Goal: Information Seeking & Learning: Learn about a topic

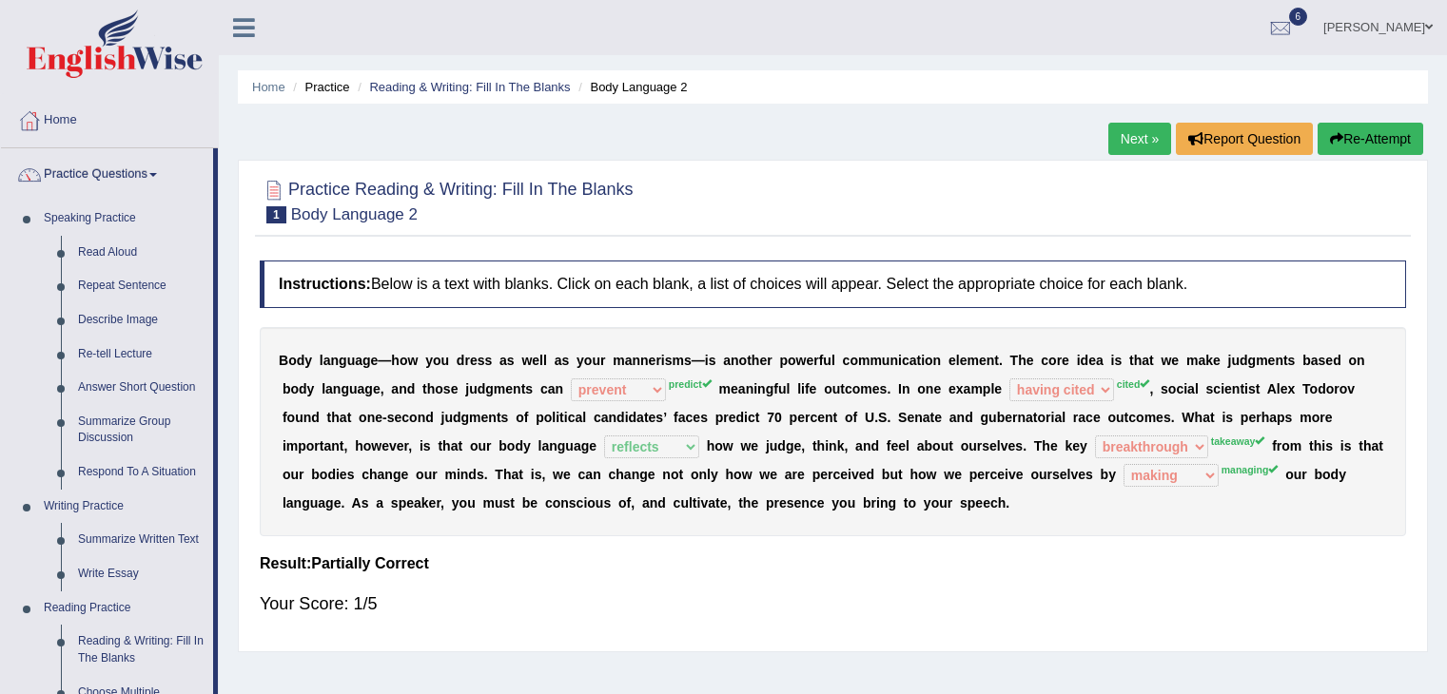
select select "prevent"
select select "having cited"
select select "reflects"
select select "breakthrough"
select select "making"
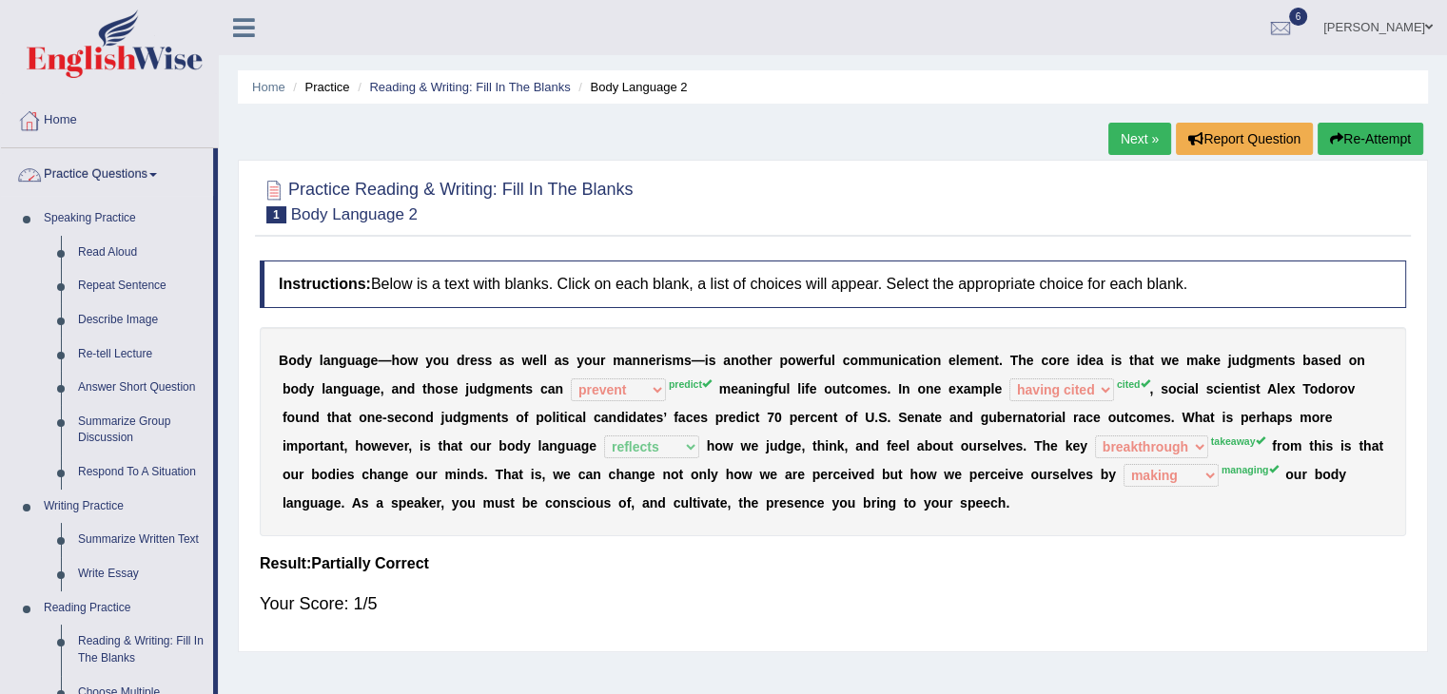
click at [38, 118] on div at bounding box center [29, 121] width 29 height 29
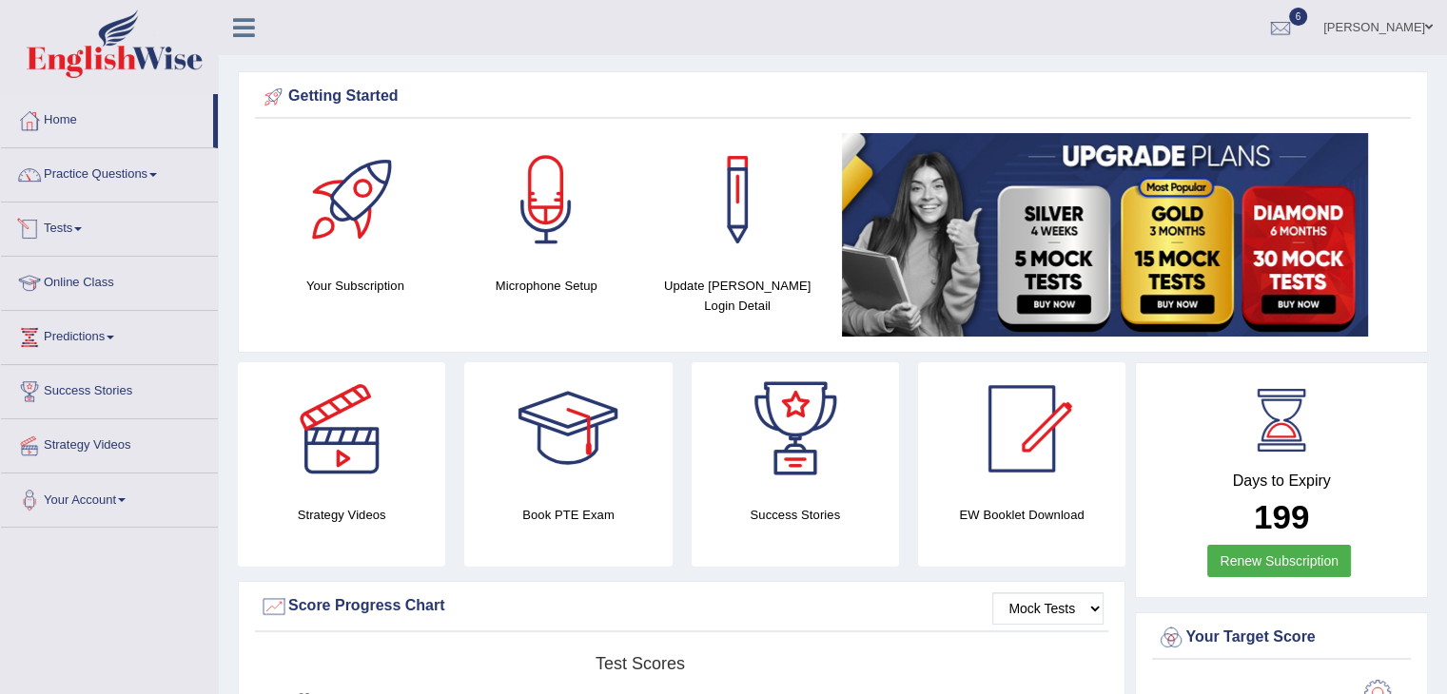
click at [80, 228] on span at bounding box center [78, 229] width 8 height 4
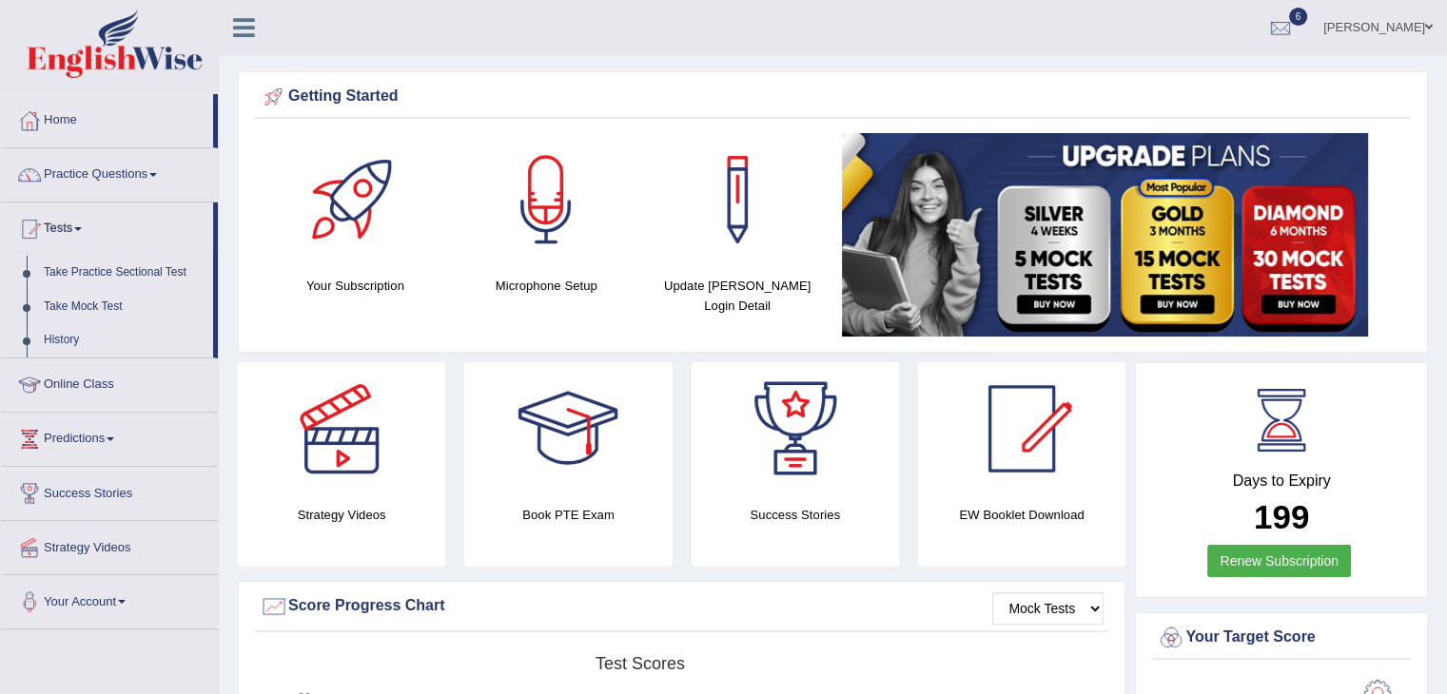
click at [80, 228] on span at bounding box center [78, 229] width 8 height 4
